Goal: Obtain resource: Obtain resource

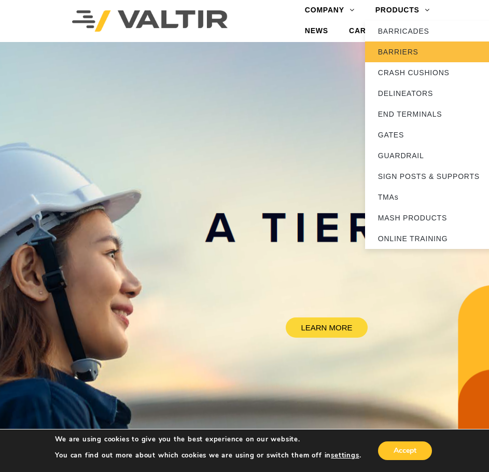
click at [404, 57] on link "BARRIERS" at bounding box center [430, 51] width 130 height 21
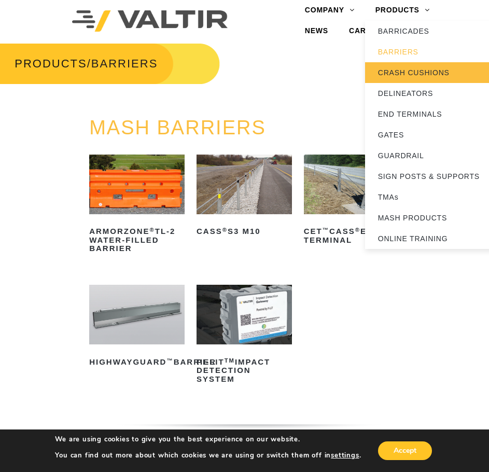
click at [390, 79] on link "CRASH CUSHIONS" at bounding box center [430, 72] width 130 height 21
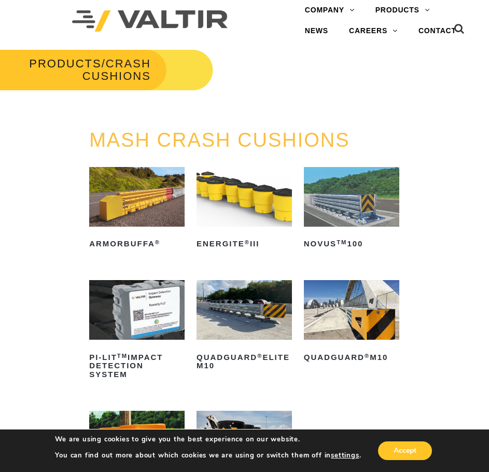
click at [246, 327] on img at bounding box center [244, 310] width 95 height 60
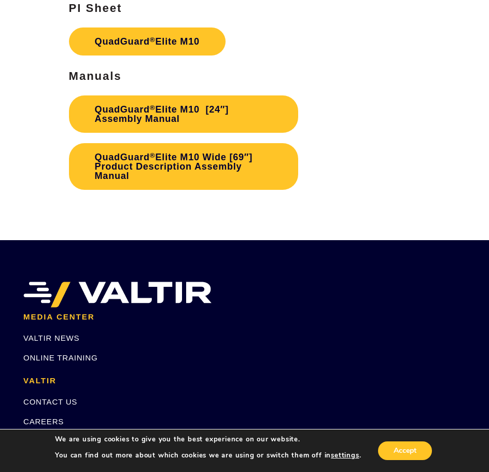
scroll to position [3497, 0]
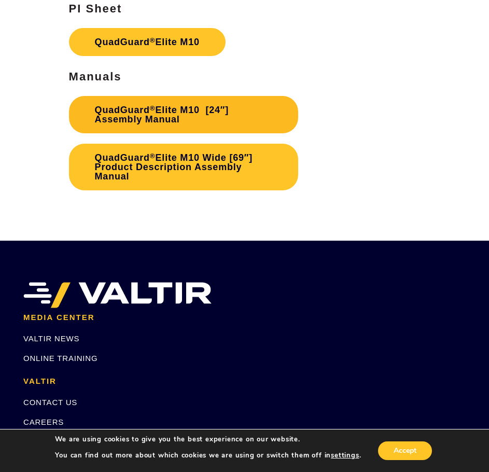
click at [153, 126] on link "QuadGuard ® Elite M10 [24″] Assembly Manual" at bounding box center [183, 114] width 229 height 37
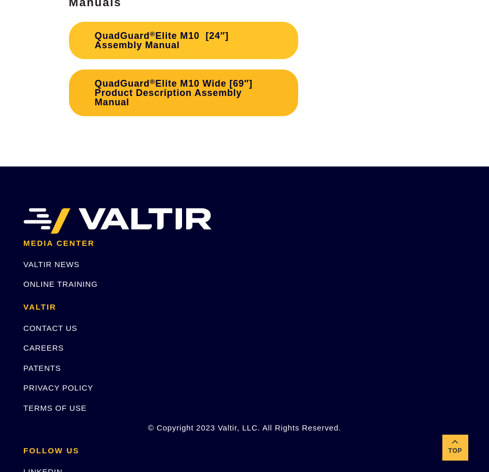
scroll to position [3497, 0]
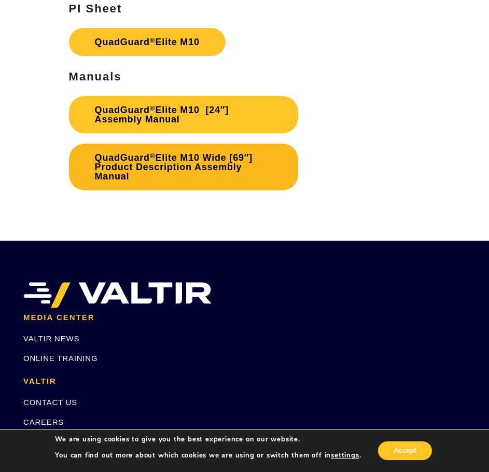
click at [172, 175] on link "QuadGuard ® Elite M10 Wide [69″] Product Description Assembly Manual" at bounding box center [183, 167] width 229 height 47
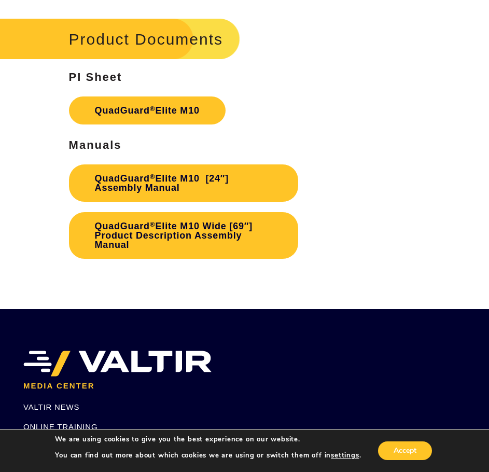
scroll to position [3425, 0]
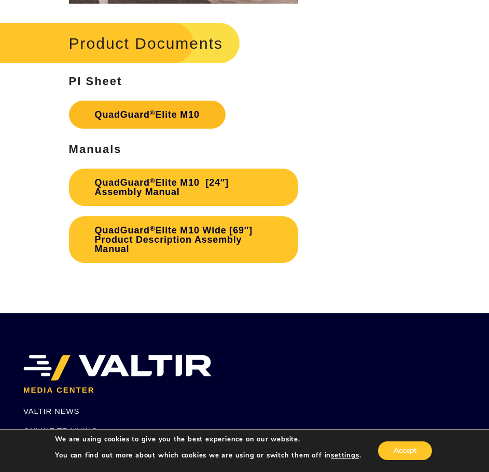
click at [182, 127] on link "QuadGuard ® Elite M10" at bounding box center [147, 115] width 157 height 28
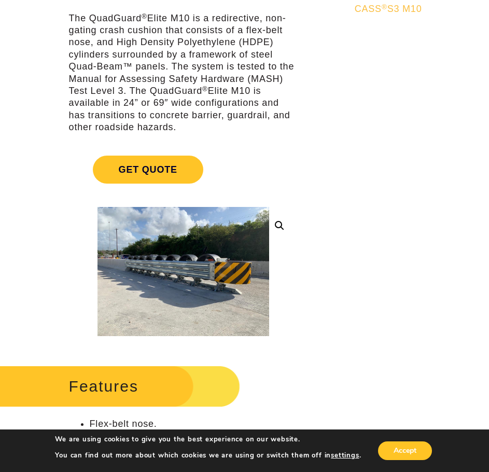
scroll to position [0, 0]
